Goal: Task Accomplishment & Management: Use online tool/utility

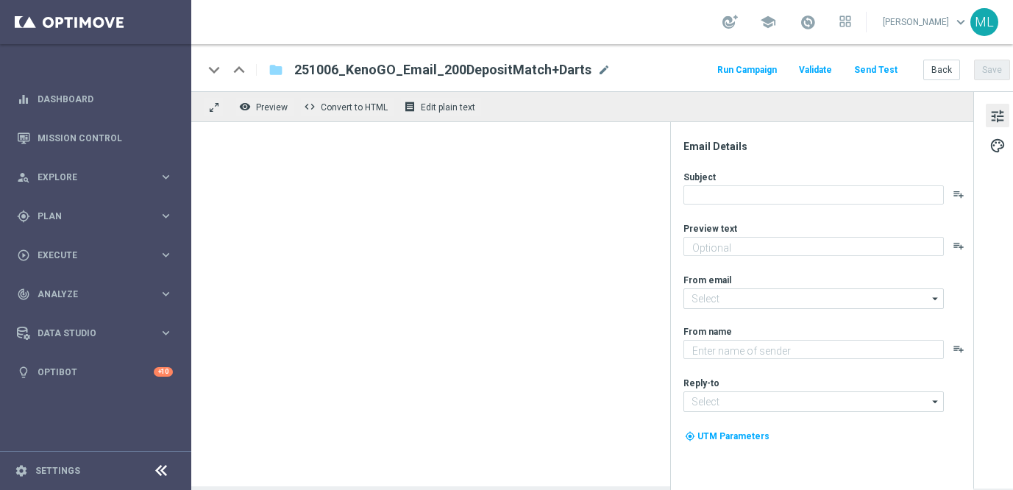
type textarea "Unlock your 100% match [DATE]!"
type textarea "KenoGO"
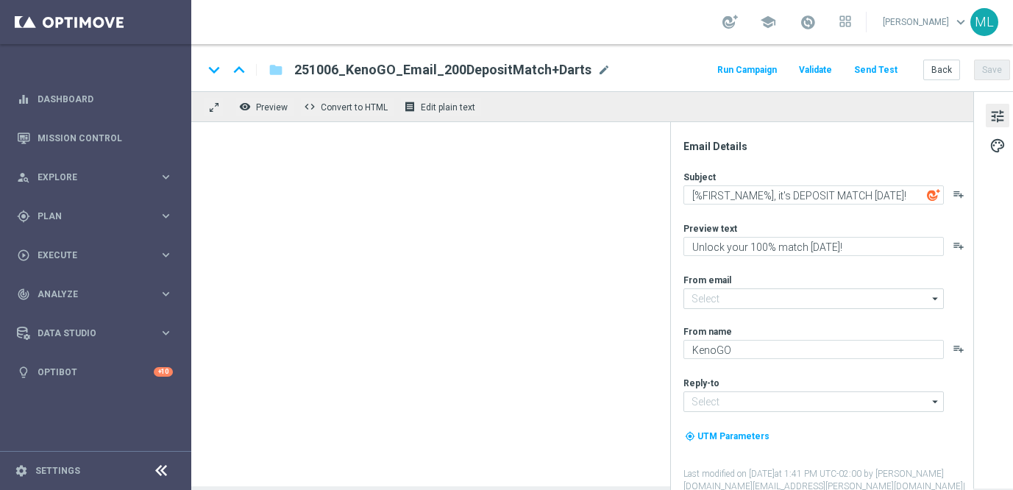
type input "[EMAIL_ADDRESS][DOMAIN_NAME]"
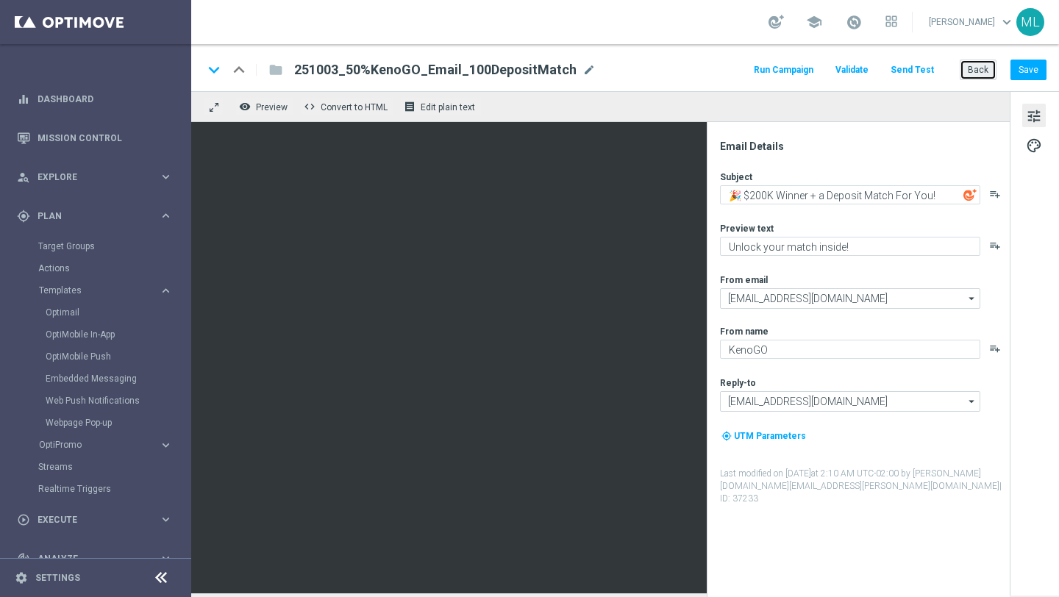
click at [977, 69] on button "Back" at bounding box center [978, 70] width 37 height 21
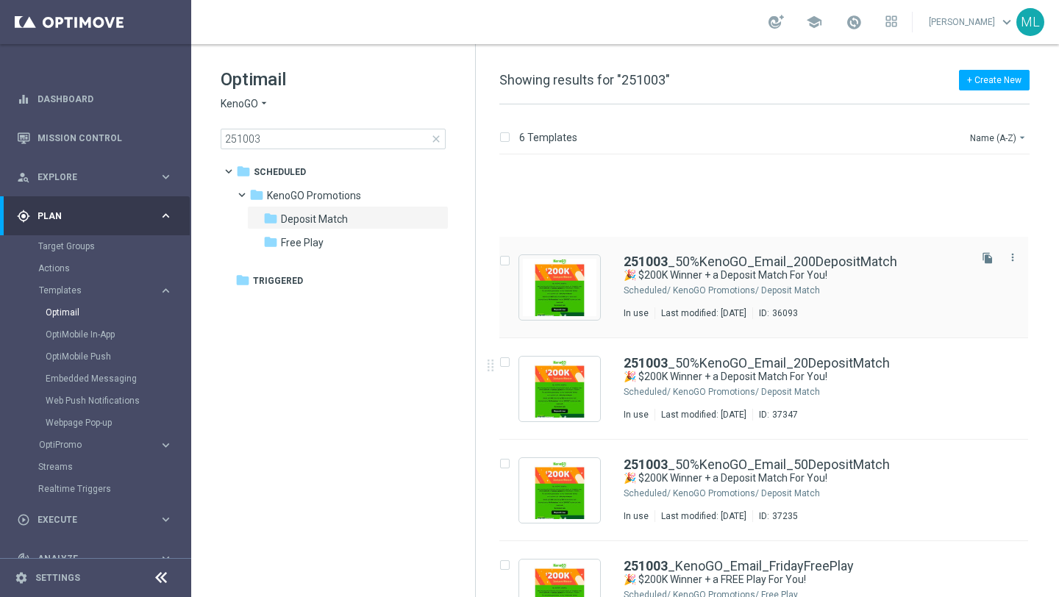
scroll to position [167, 0]
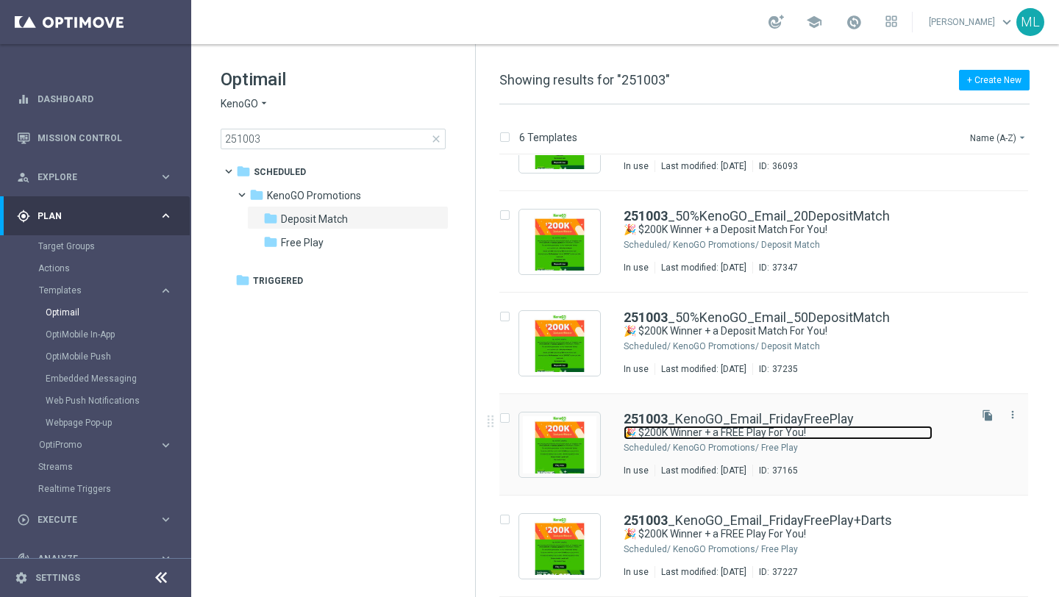
click at [856, 432] on link "🎉 $200K Winner + a FREE Play For You!" at bounding box center [778, 433] width 309 height 14
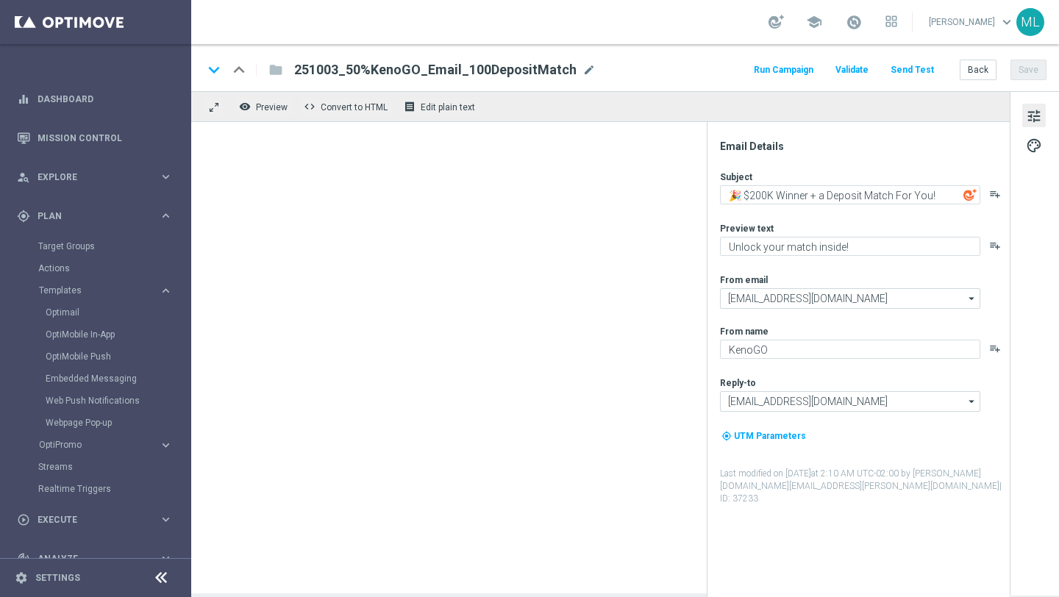
type textarea "🎉 $200K Winner + a FREE Play For You!"
type textarea "Don’t miss your free play—expires soon!"
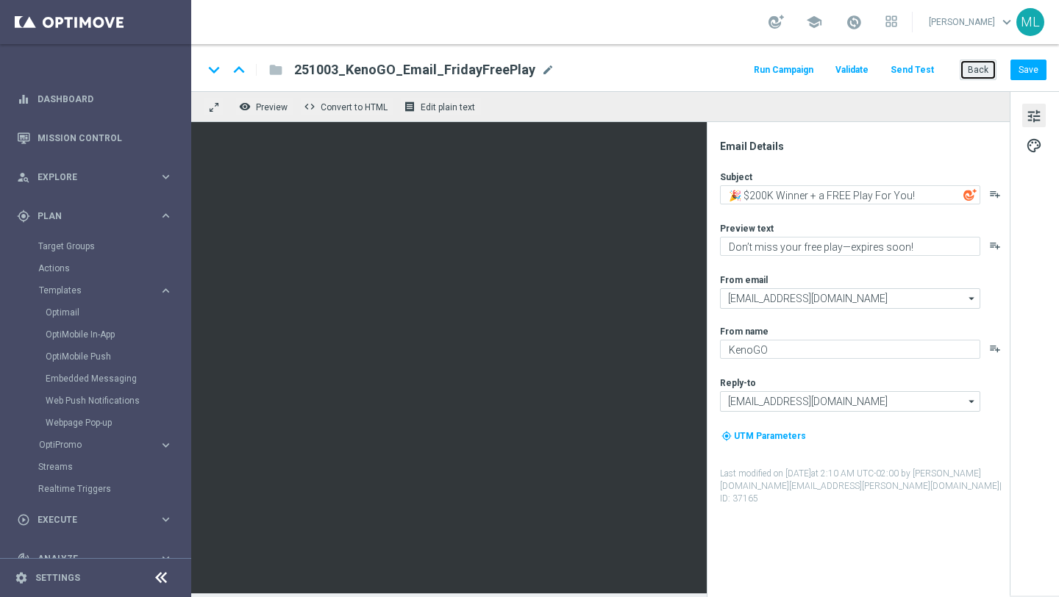
click at [981, 71] on button "Back" at bounding box center [978, 70] width 37 height 21
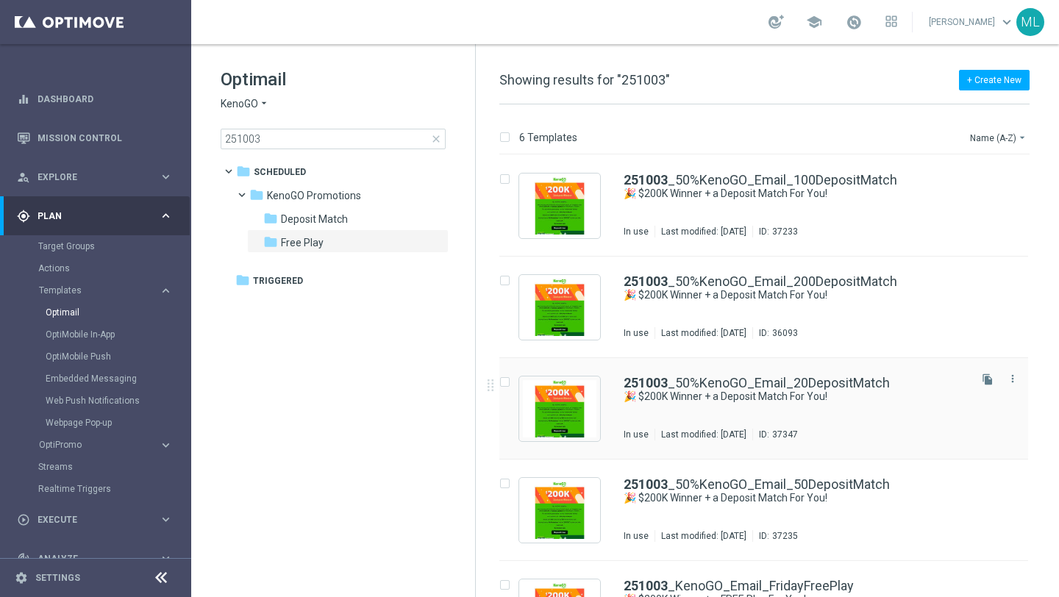
scroll to position [167, 0]
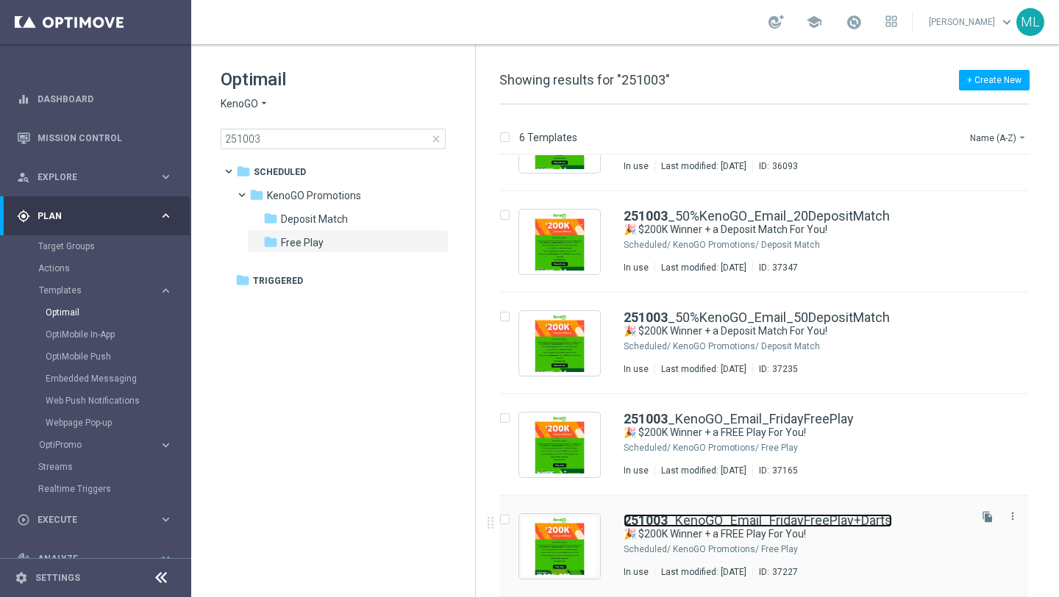
click at [770, 517] on link "251003 _KenoGO_Email_FridayFreePlay+Darts" at bounding box center [758, 520] width 268 height 13
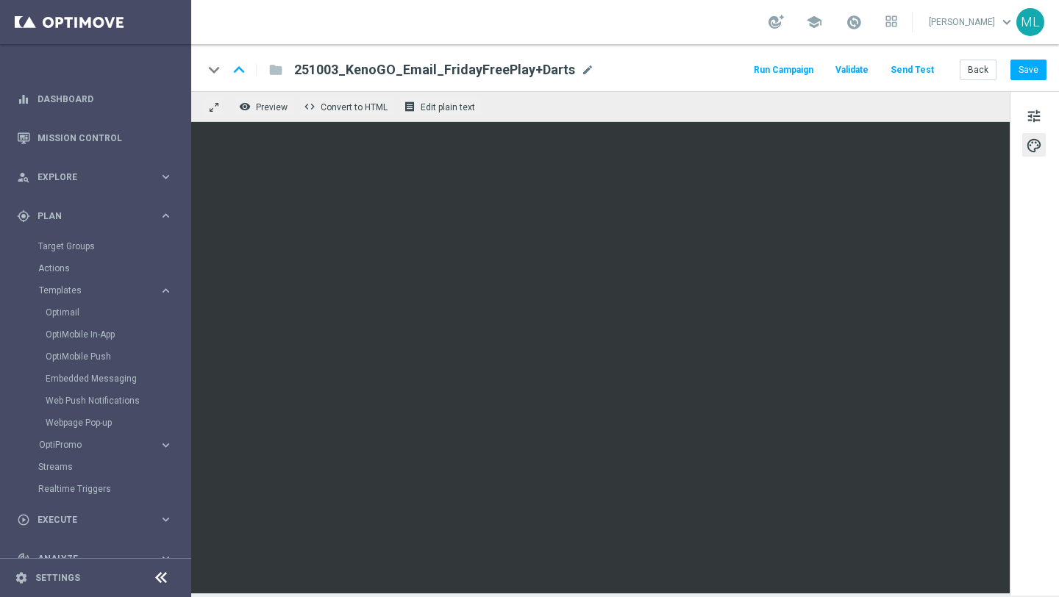
click at [913, 68] on button "Send Test" at bounding box center [913, 70] width 48 height 20
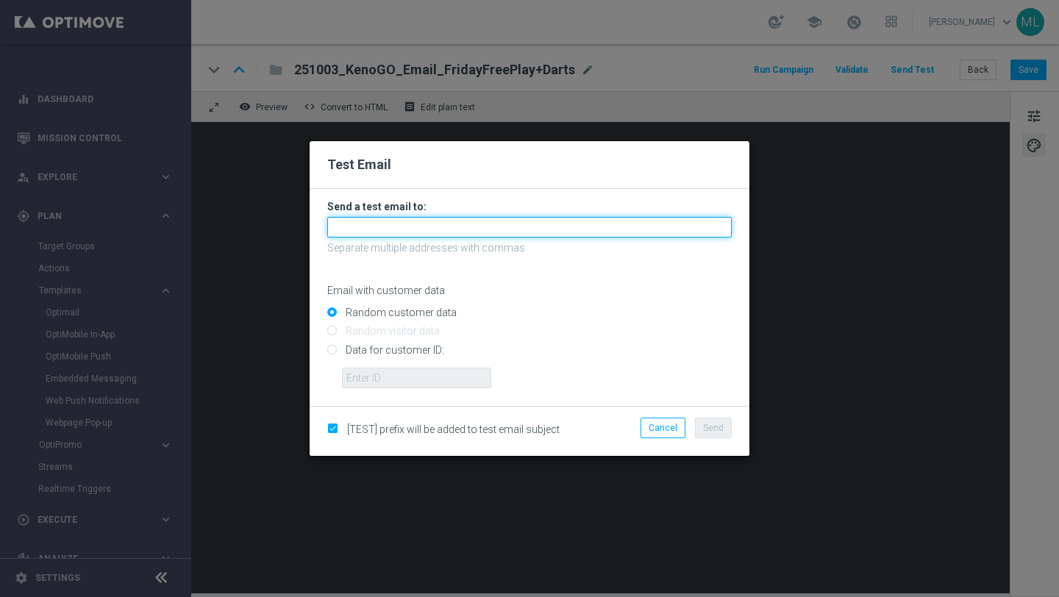
click at [421, 231] on input "text" at bounding box center [529, 227] width 405 height 21
type input "e"
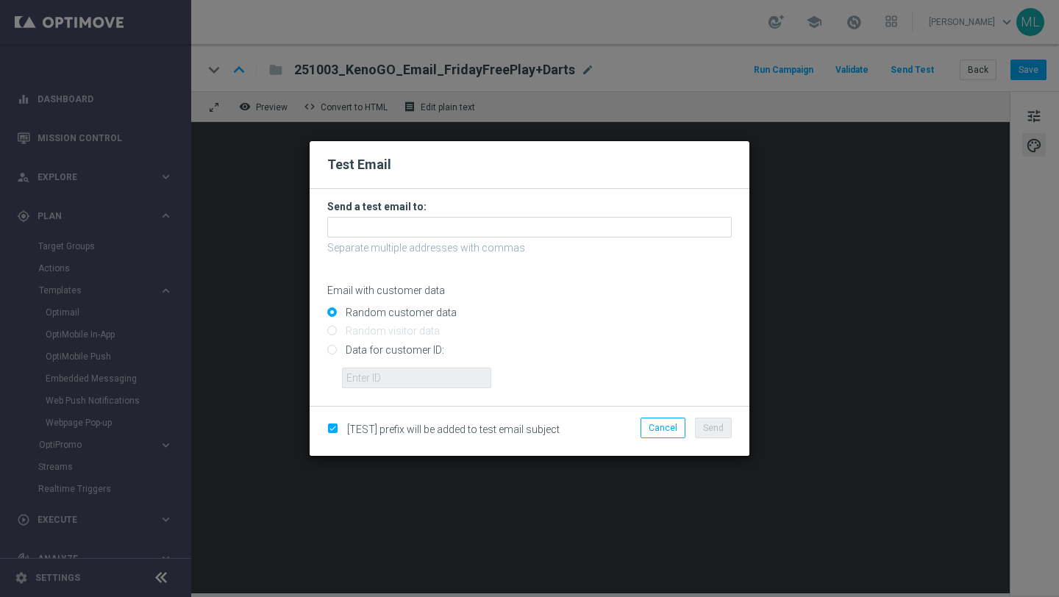
click at [530, 290] on p "Email with customer data" at bounding box center [529, 290] width 405 height 13
click at [664, 424] on button "Cancel" at bounding box center [663, 428] width 45 height 21
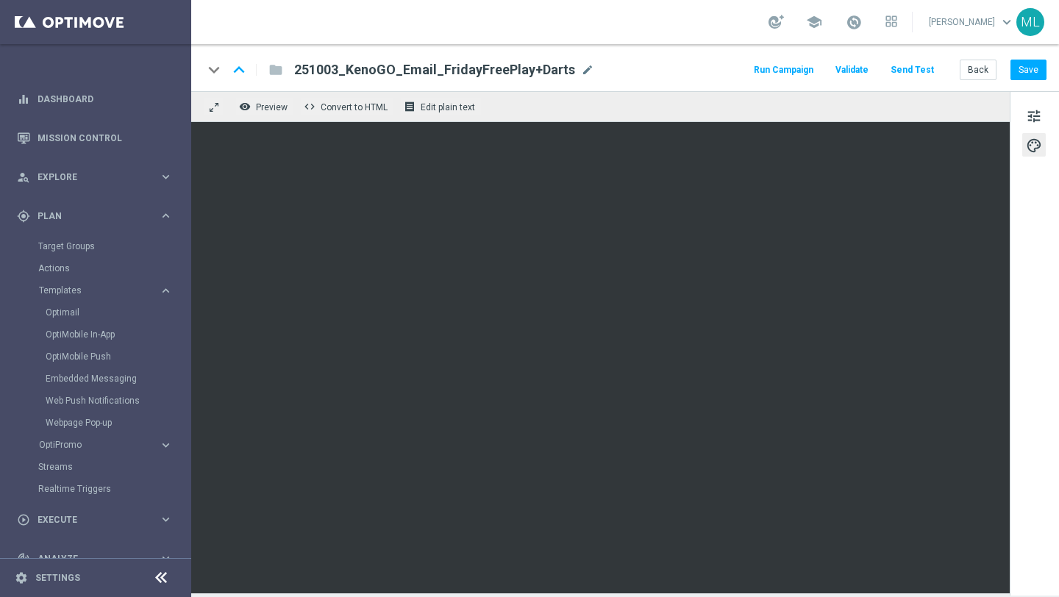
click at [908, 71] on button "Send Test" at bounding box center [913, 70] width 48 height 20
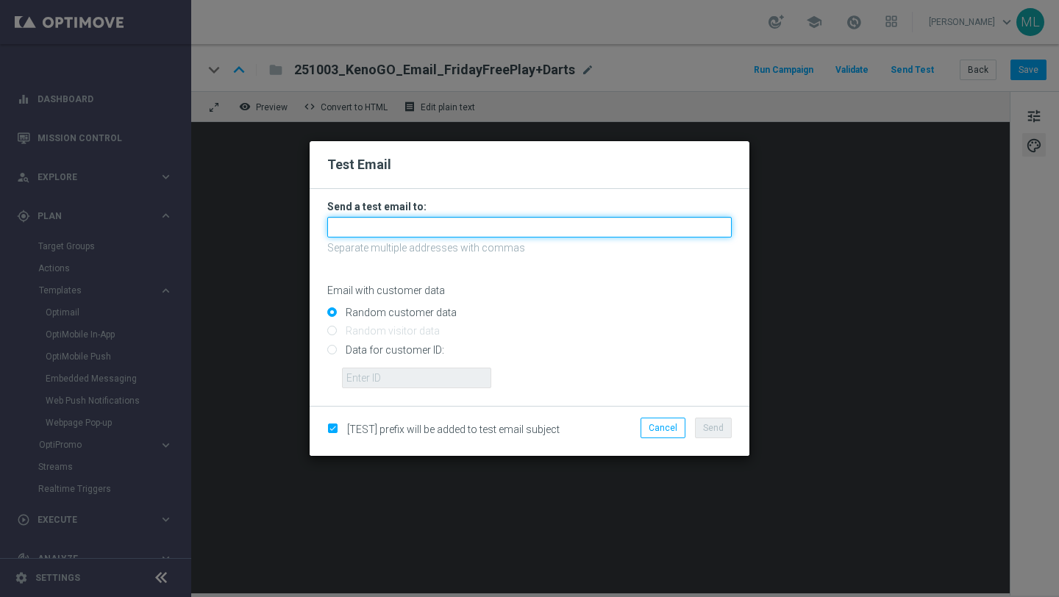
click at [447, 227] on input "text" at bounding box center [529, 227] width 405 height 21
type input "e"
paste input "[PERSON_NAME][EMAIL_ADDRESS][PERSON_NAME][DOMAIN_NAME]"
type input "[PERSON_NAME][EMAIL_ADDRESS][PERSON_NAME][DOMAIN_NAME]"
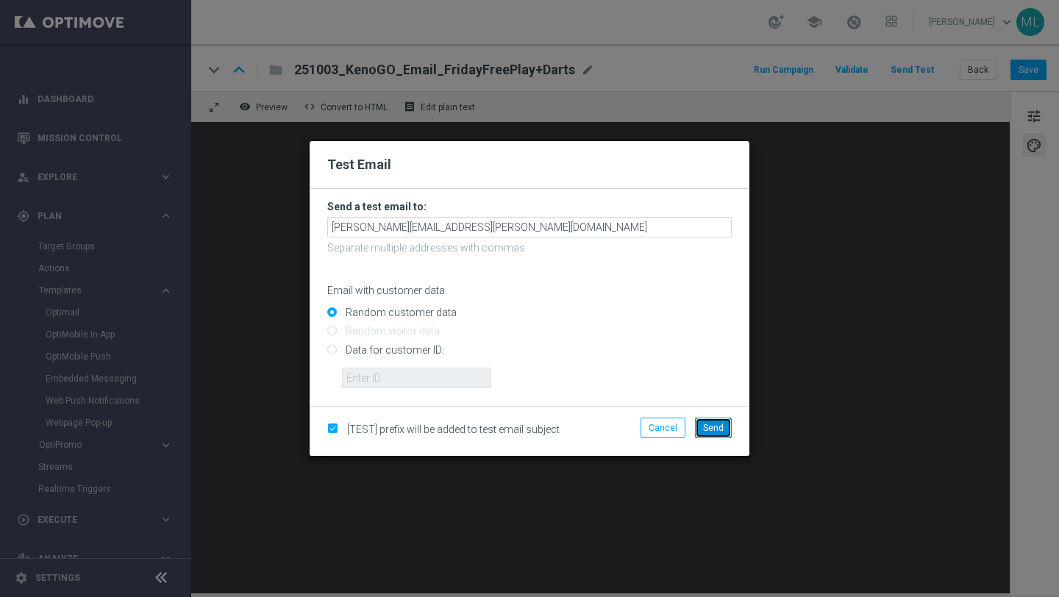
click at [716, 434] on button "Send" at bounding box center [713, 428] width 37 height 21
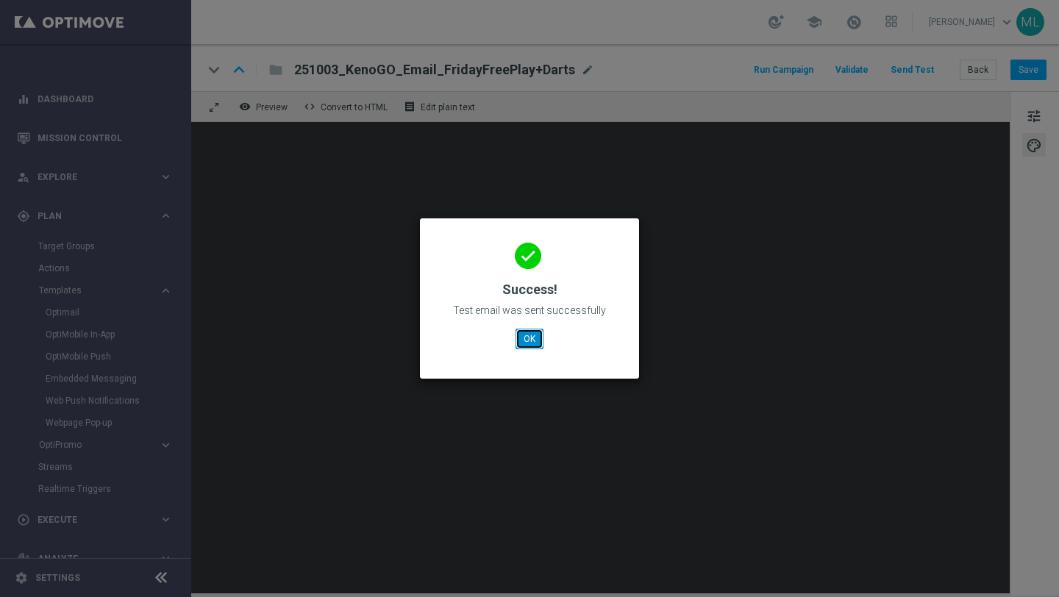
click at [527, 338] on button "OK" at bounding box center [530, 339] width 28 height 21
